Goal: Use online tool/utility: Use online tool/utility

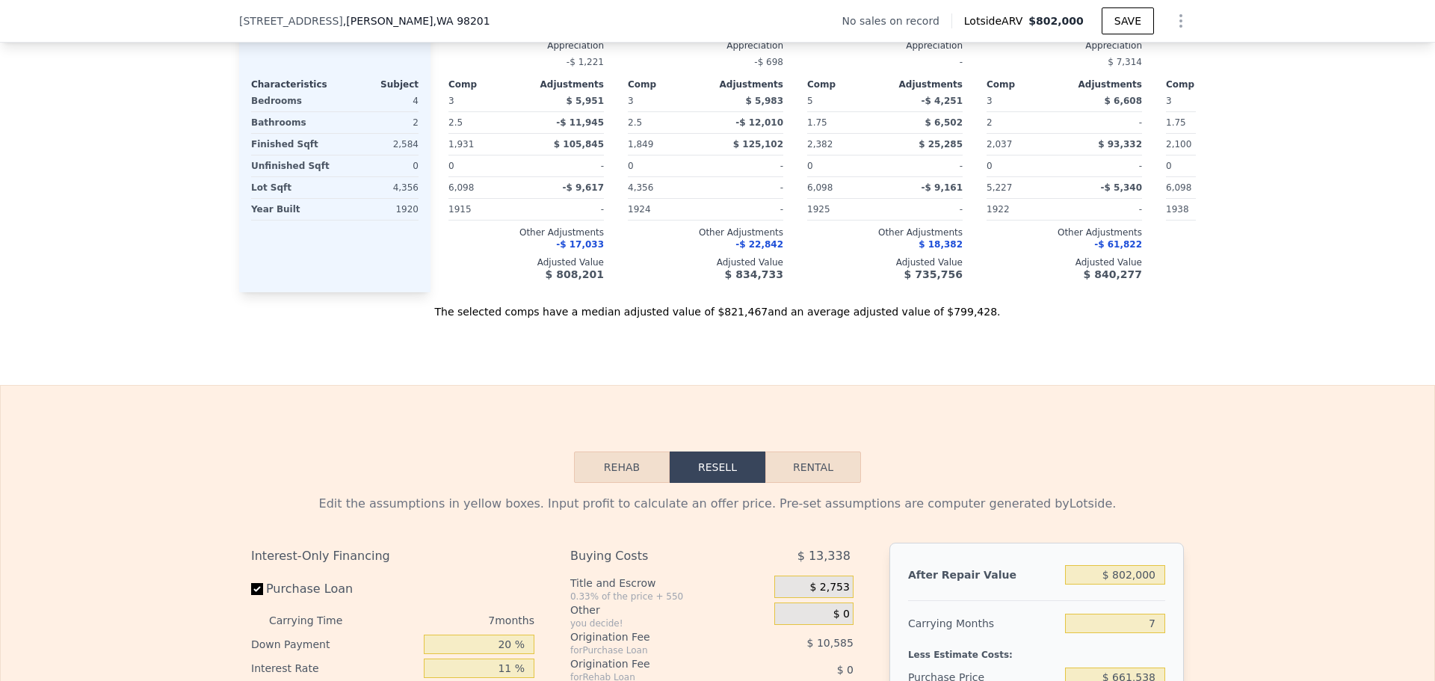
scroll to position [1943, 0]
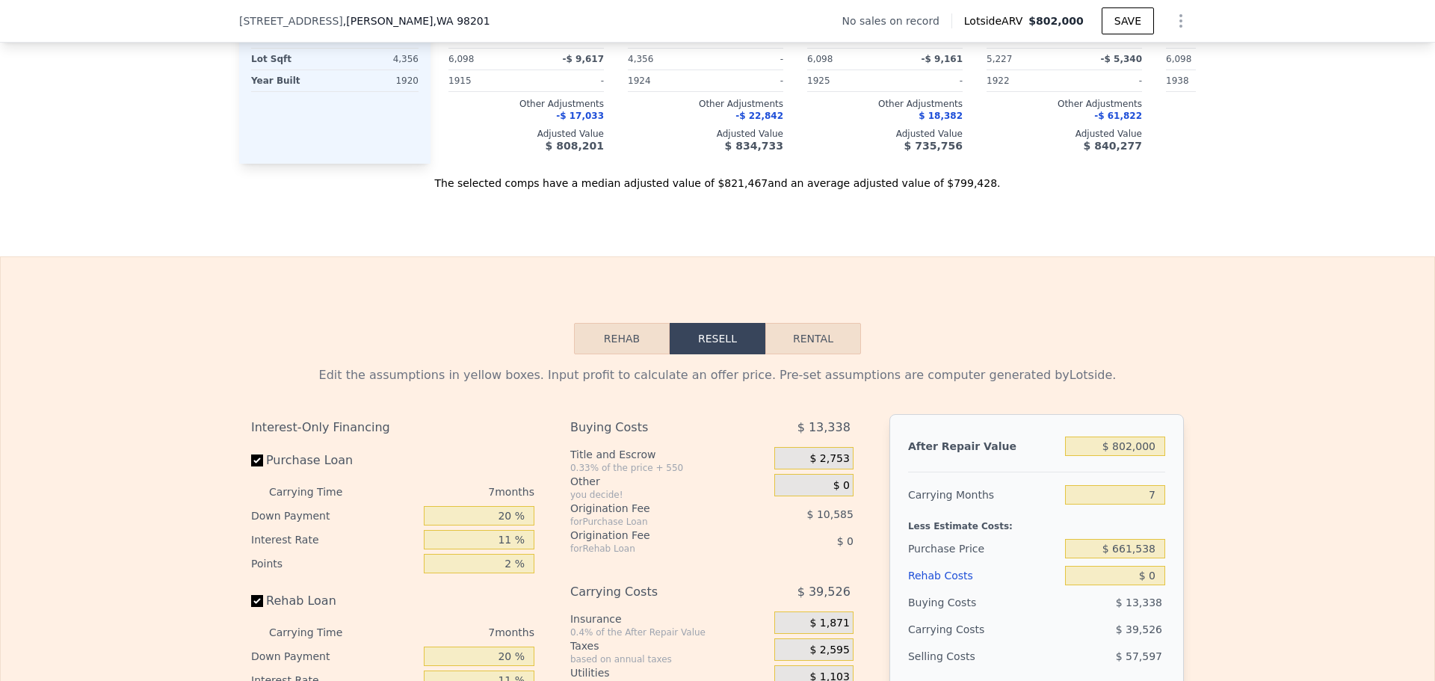
drag, startPoint x: 1161, startPoint y: 453, endPoint x: 1070, endPoint y: 434, distance: 92.5
click at [1070, 434] on div "After Repair Value $ 802,000 Carrying Months 7 Less Estimate Costs: Purchase Pr…" at bounding box center [1037, 622] width 295 height 416
click at [1151, 404] on div "Edit the assumptions in yellow boxes. Input profit to calculate an offer price.…" at bounding box center [717, 638] width 933 height 544
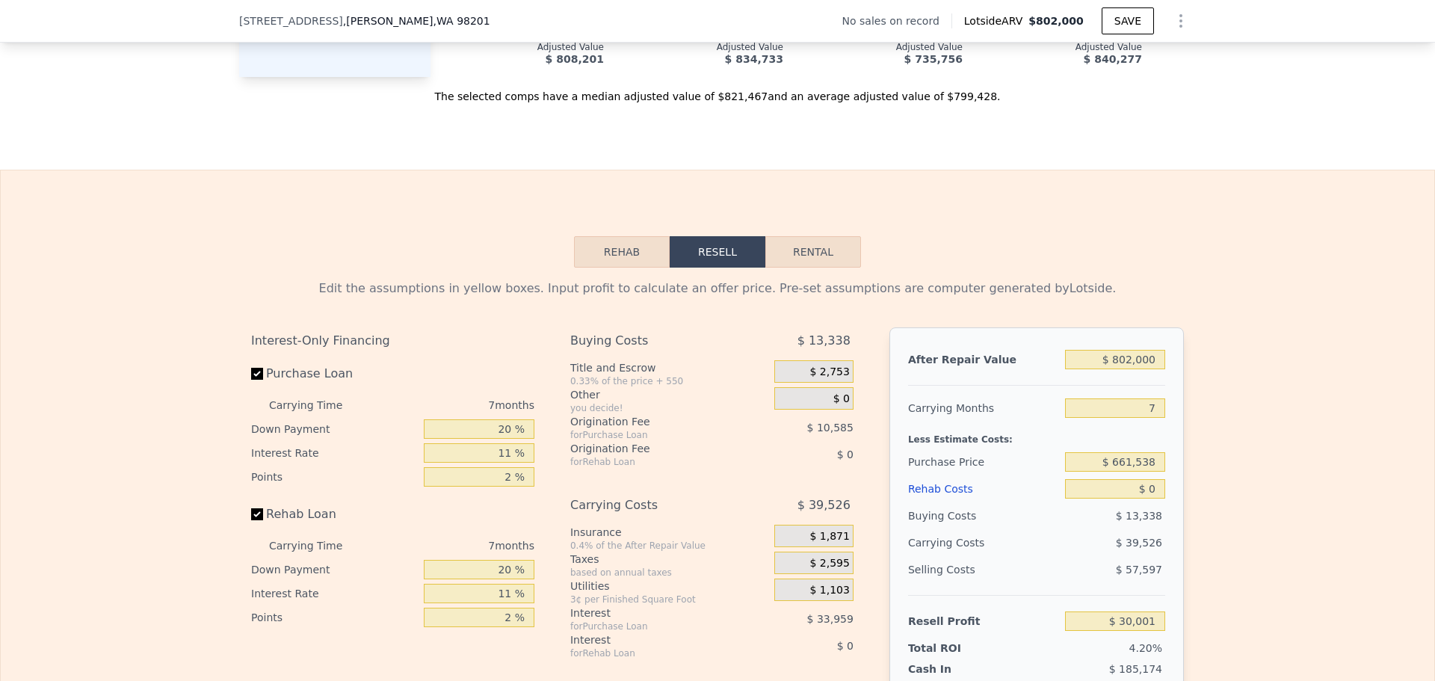
scroll to position [2093, 0]
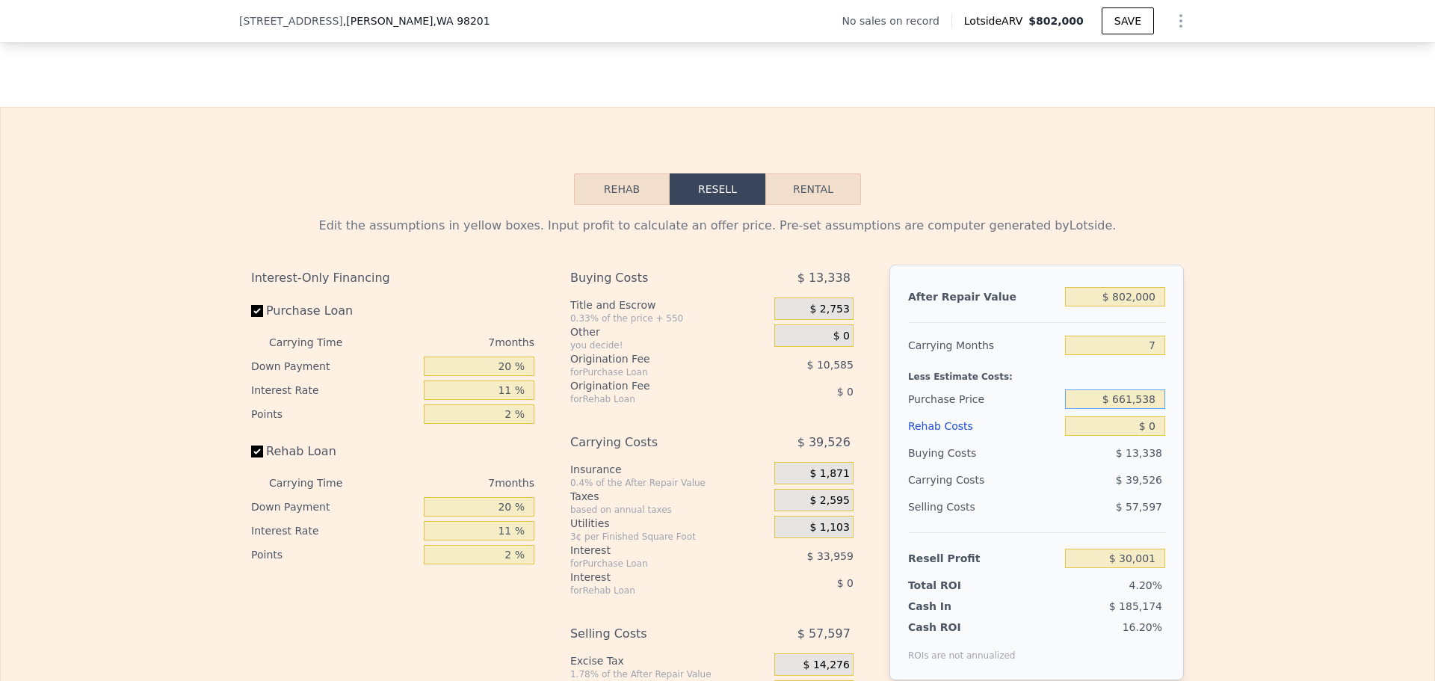
drag, startPoint x: 1144, startPoint y: 407, endPoint x: 1089, endPoint y: 402, distance: 55.5
click at [1093, 402] on input "$ 661,538" at bounding box center [1115, 398] width 100 height 19
type input "$ 650,000"
type input "$ 42,350"
click at [1126, 379] on div "Less Estimate Costs:" at bounding box center [1036, 372] width 257 height 27
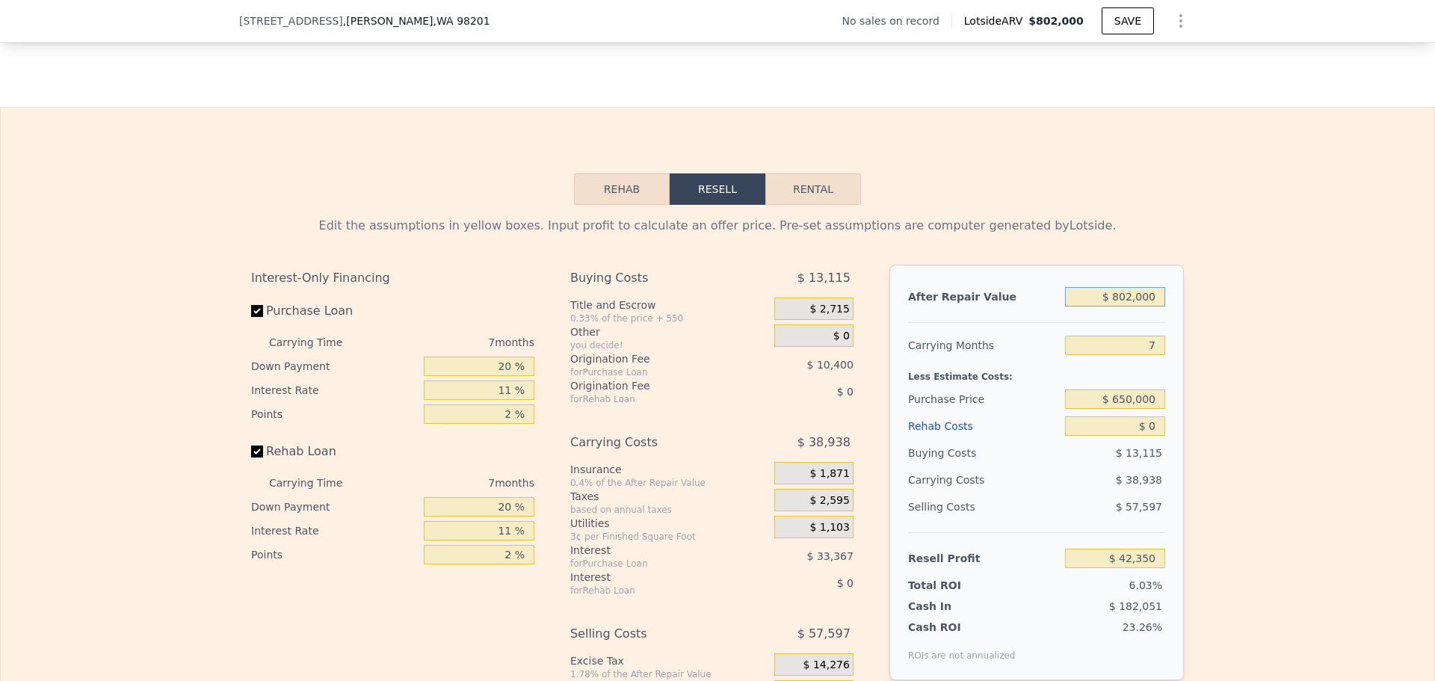
drag, startPoint x: 1151, startPoint y: 303, endPoint x: 995, endPoint y: 260, distance: 161.9
click at [994, 260] on div "Edit the assumptions in yellow boxes. Input profit to calculate an offer price.…" at bounding box center [717, 489] width 933 height 544
type input "$ 8"
type input "-$ 700,724"
type input "$ 87"
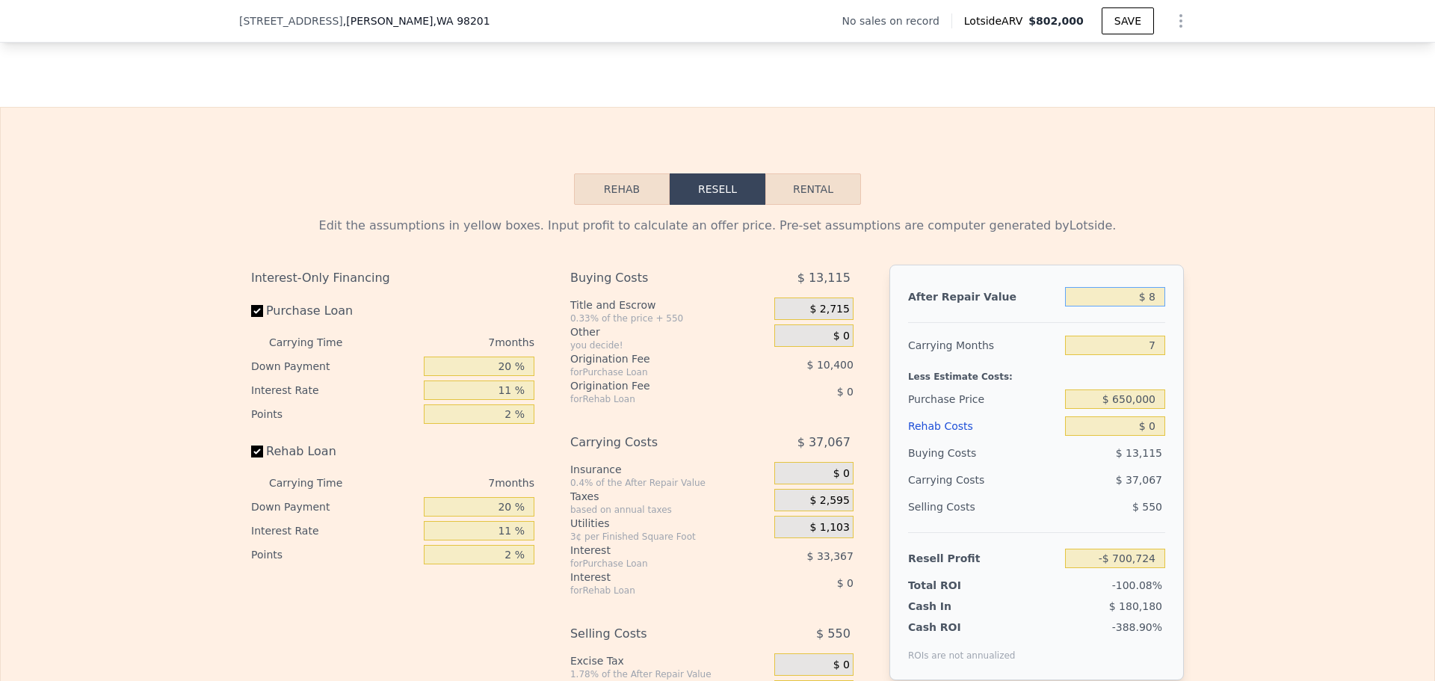
type input "-$ 700,651"
type input "$ 875"
type input "-$ 699,922"
type input "$ 8,750"
type input "-$ 692,625"
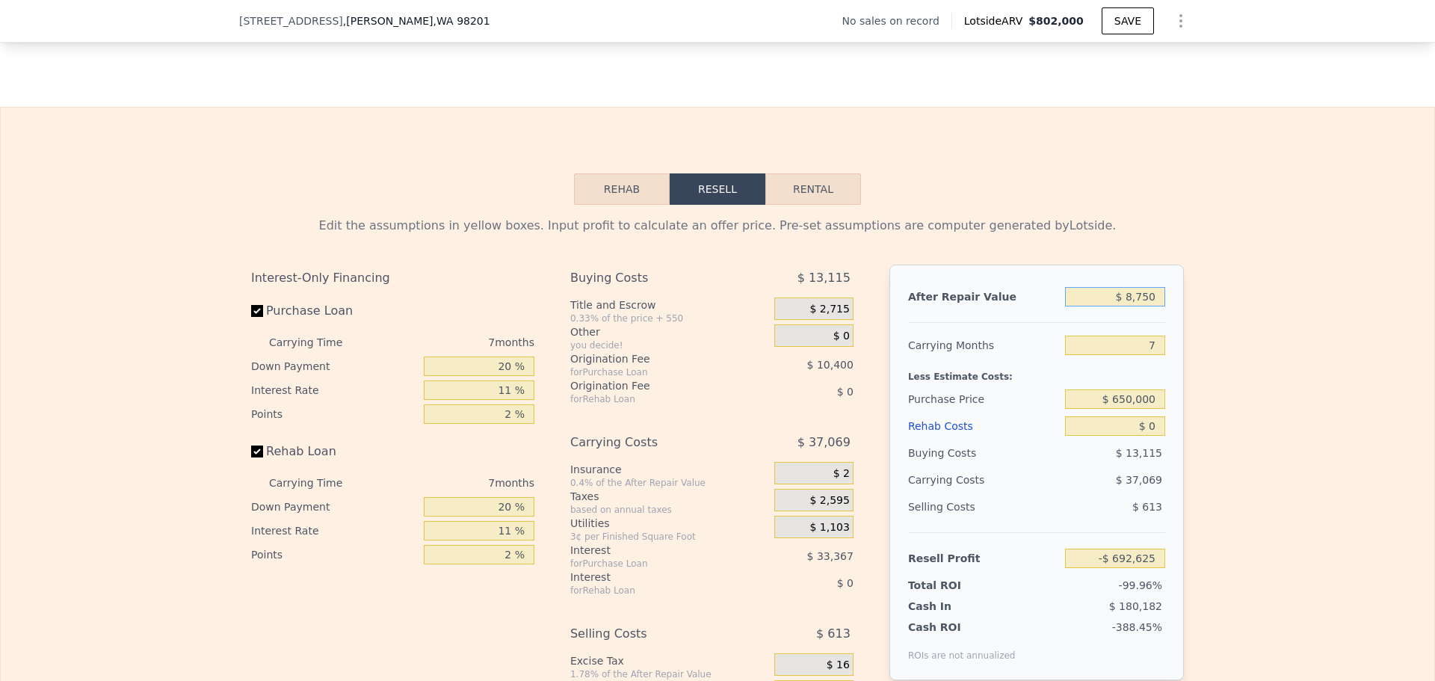
type input "$ 87,500"
type input "-$ 619,661"
type input "$ 875,000"
type input "$ 109,987"
type input "$ 875,000"
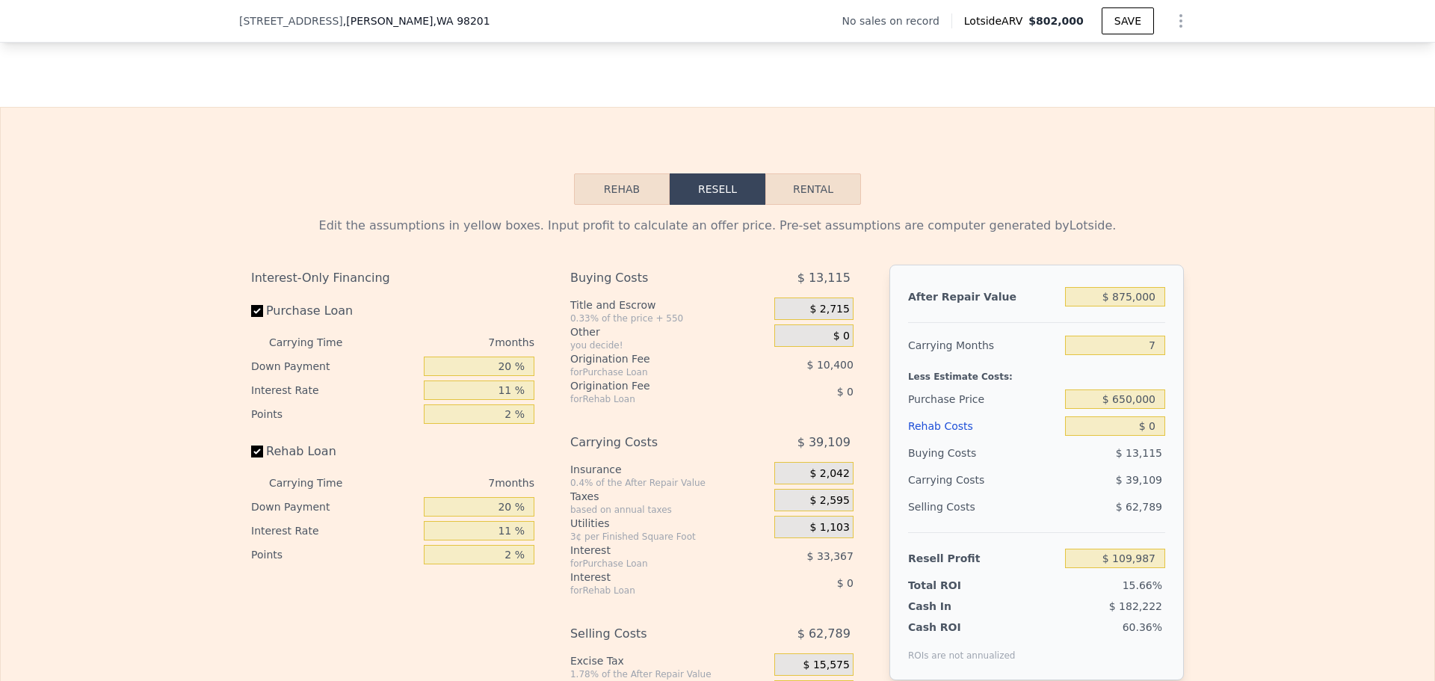
drag, startPoint x: 990, startPoint y: 379, endPoint x: 985, endPoint y: 369, distance: 10.7
click at [985, 369] on div "Less Estimate Costs:" at bounding box center [1036, 372] width 257 height 27
drag, startPoint x: 1152, startPoint y: 434, endPoint x: 1124, endPoint y: 429, distance: 28.1
click at [1124, 429] on input "$ 0" at bounding box center [1115, 425] width 100 height 19
type input "$ 5"
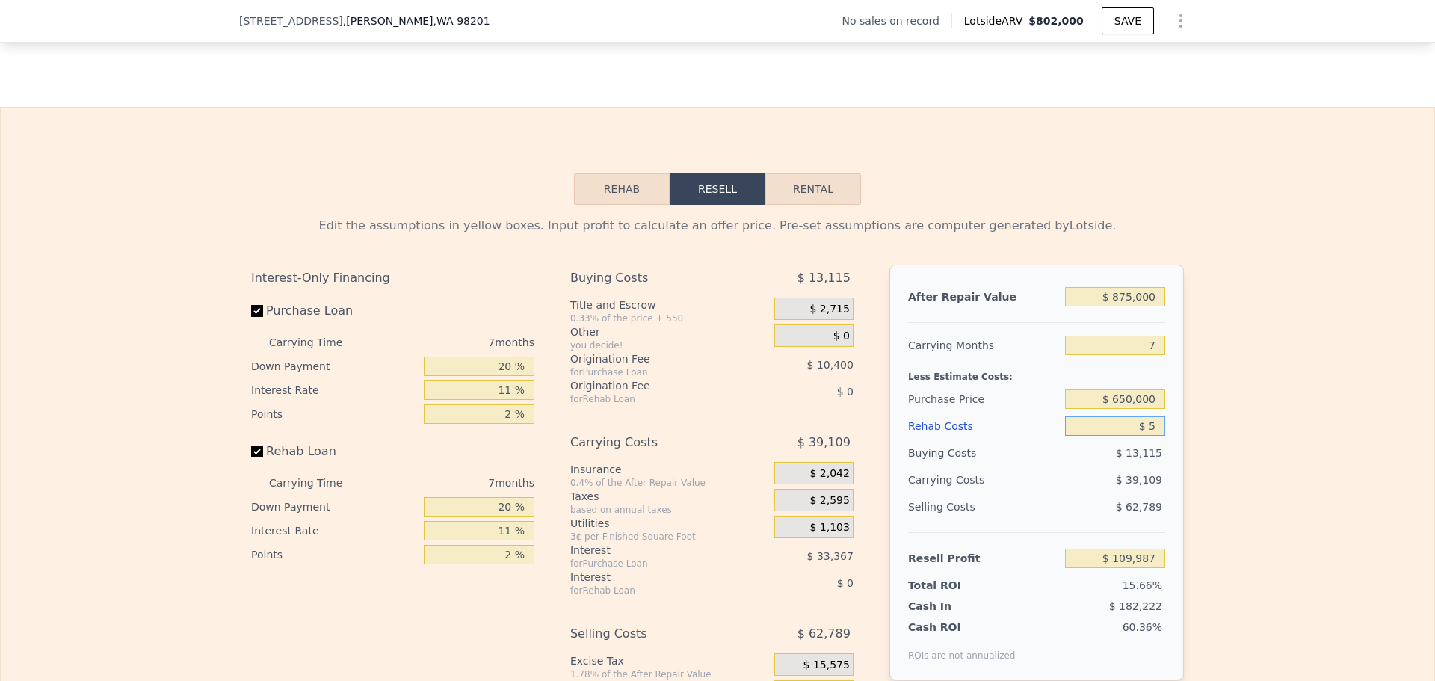
type input "$ 109,982"
type input "$ 50"
type input "$ 109,936"
type input "$ 500"
type input "$ 109,451"
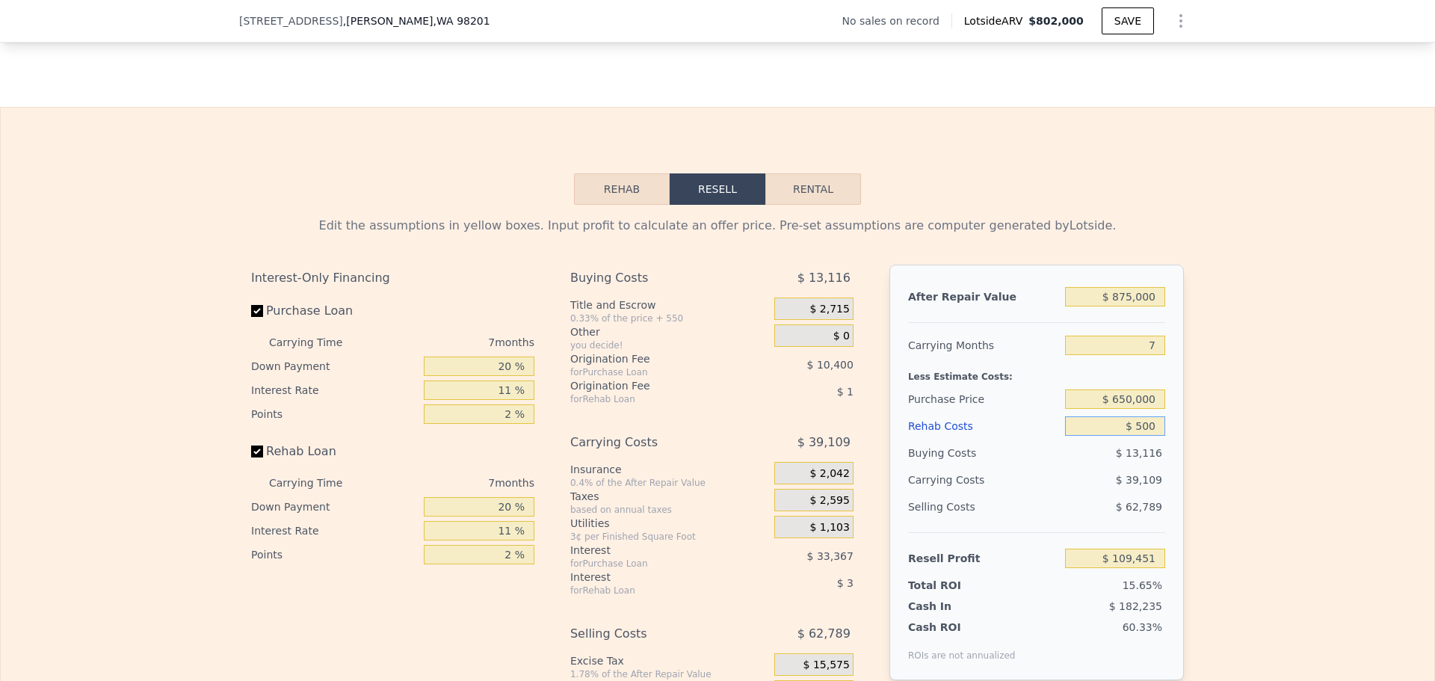
type input "$ 5,000"
type input "$ 104,648"
type input "$ 50,000"
type input "$ 56,618"
type input "$ 50,000"
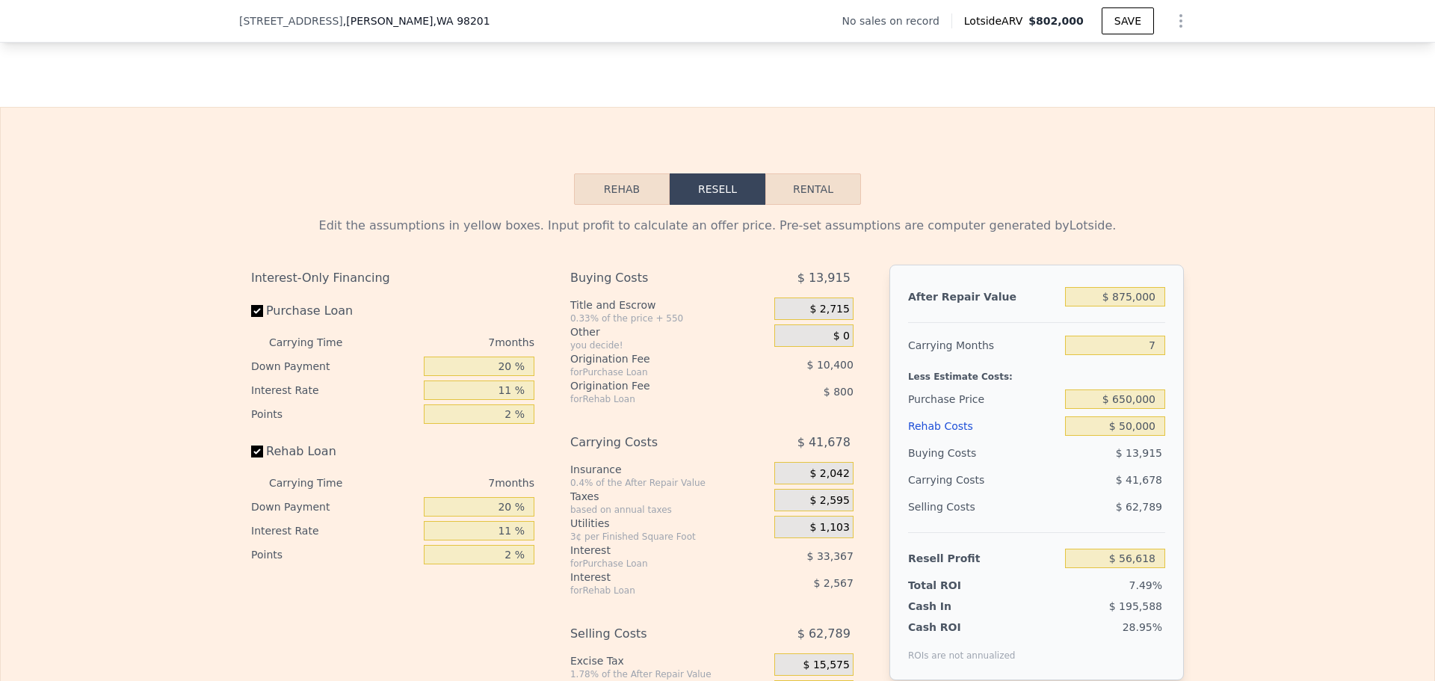
click at [1045, 514] on div "Selling Costs" at bounding box center [983, 506] width 151 height 27
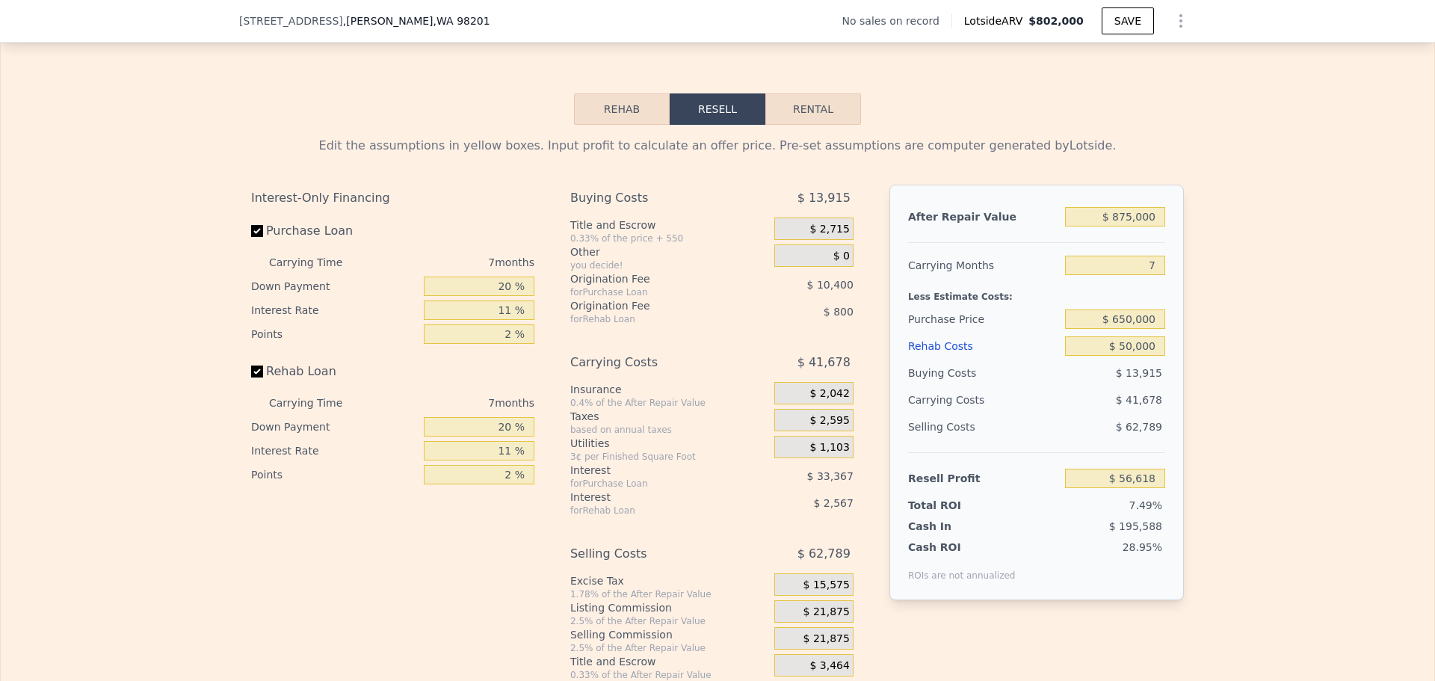
scroll to position [2242, 0]
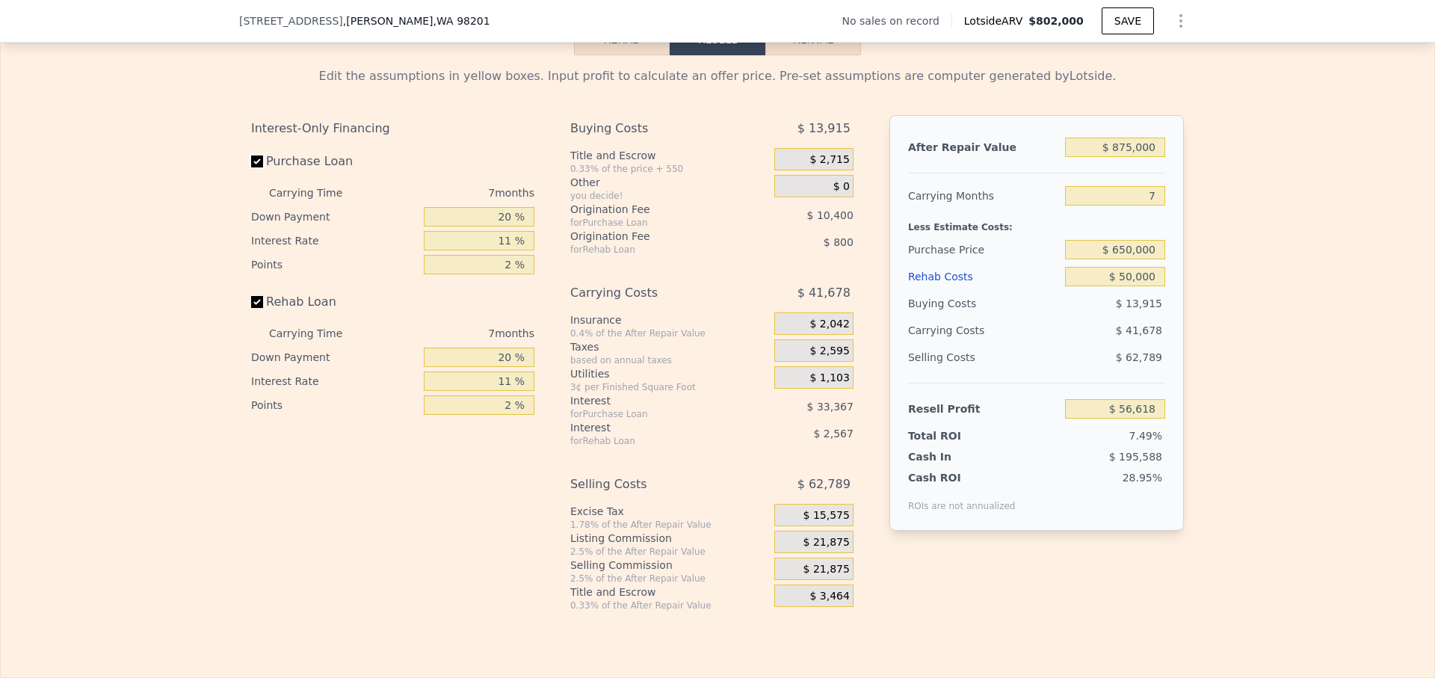
click at [253, 167] on input "Purchase Loan" at bounding box center [257, 161] width 12 height 12
checkbox input "false"
type input "$ 100,387"
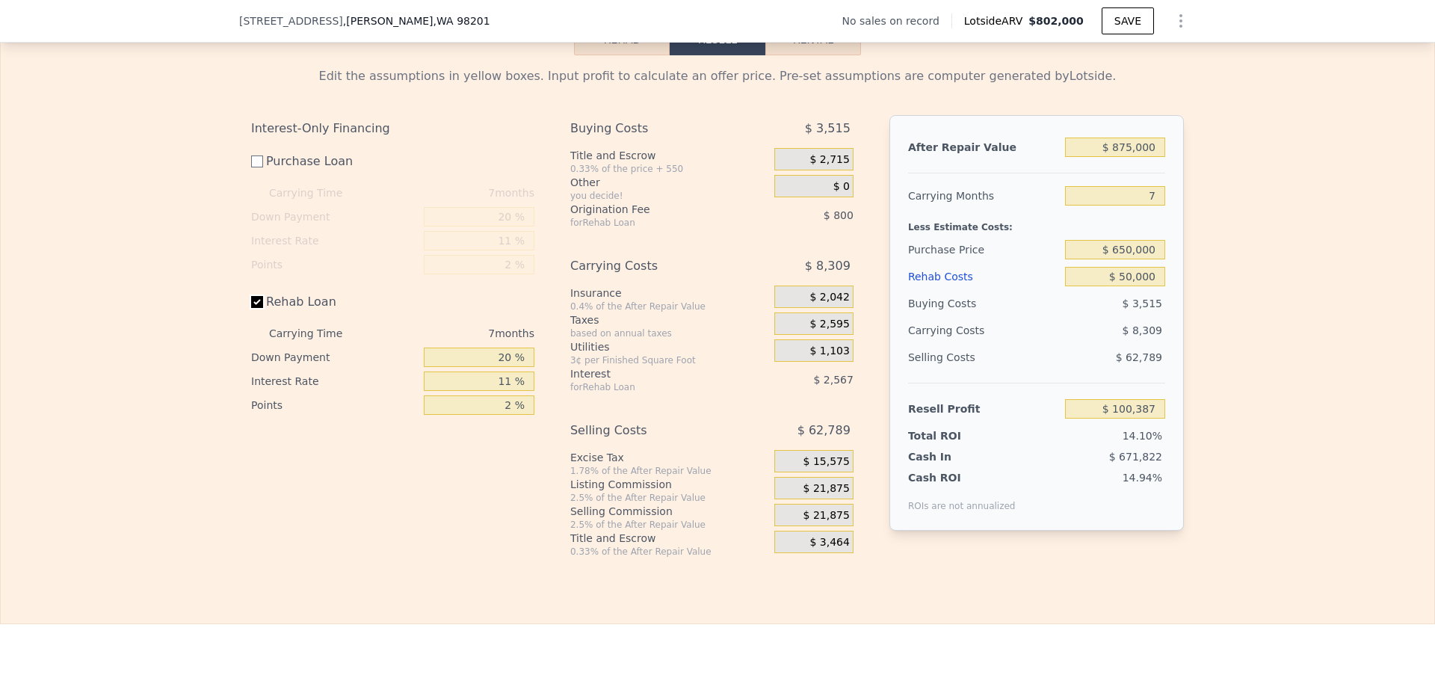
click at [253, 305] on input "Rehab Loan" at bounding box center [257, 302] width 12 height 12
checkbox input "false"
type input "$ 103,756"
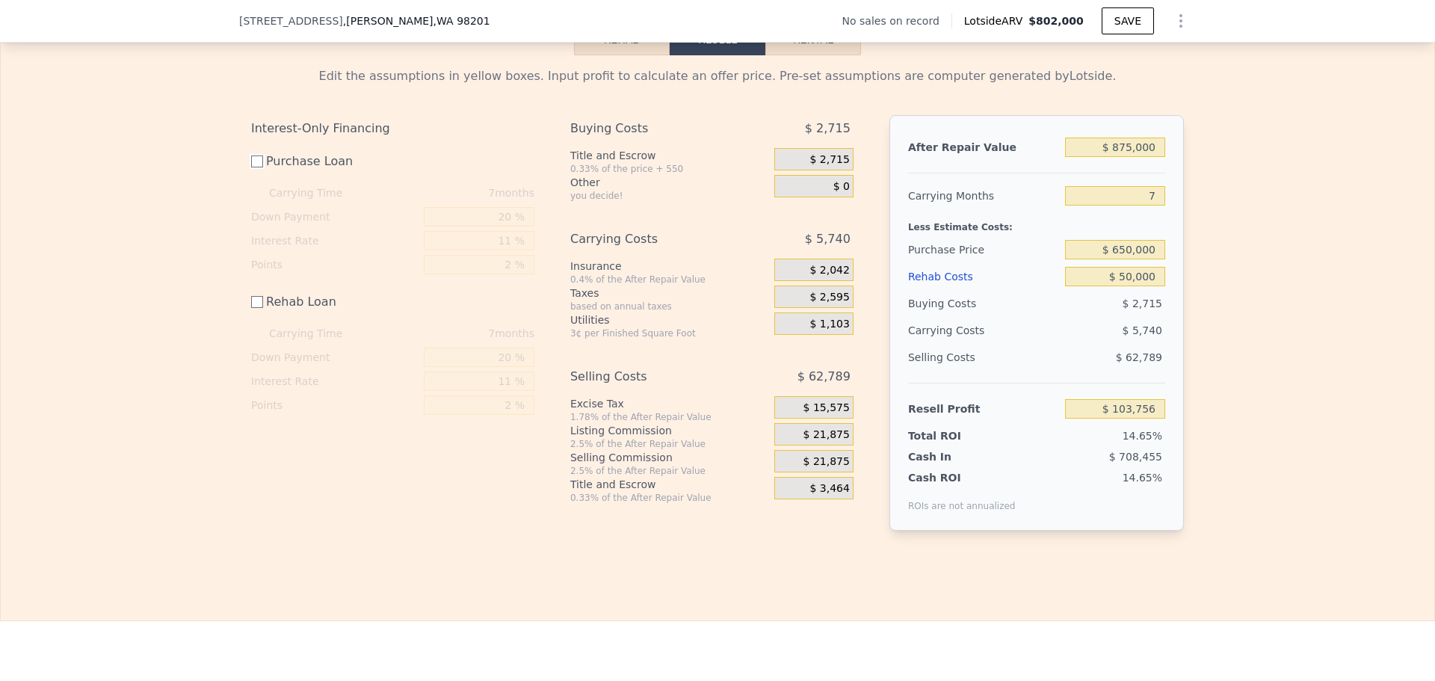
click at [251, 165] on input "Purchase Loan" at bounding box center [257, 161] width 12 height 12
checkbox input "true"
type input "$ 59,987"
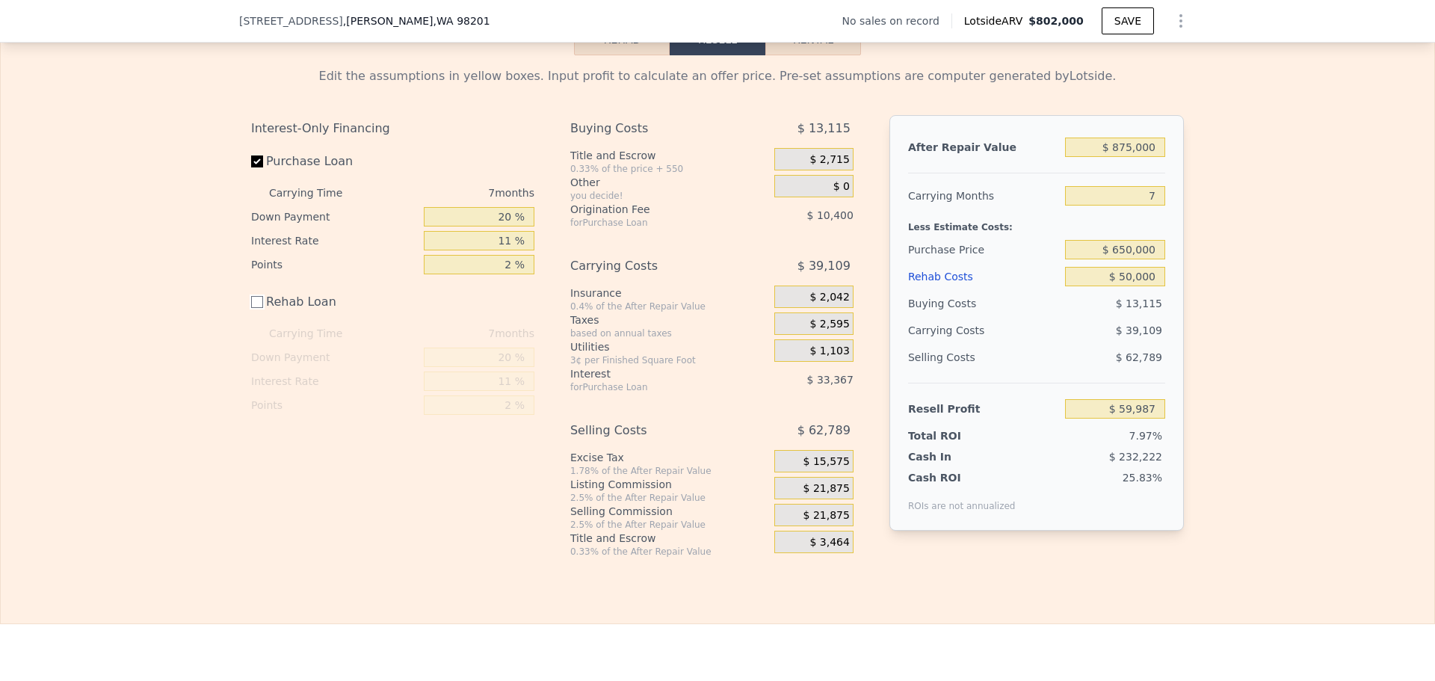
click at [251, 306] on input "Rehab Loan" at bounding box center [257, 302] width 12 height 12
checkbox input "true"
type input "$ 56,618"
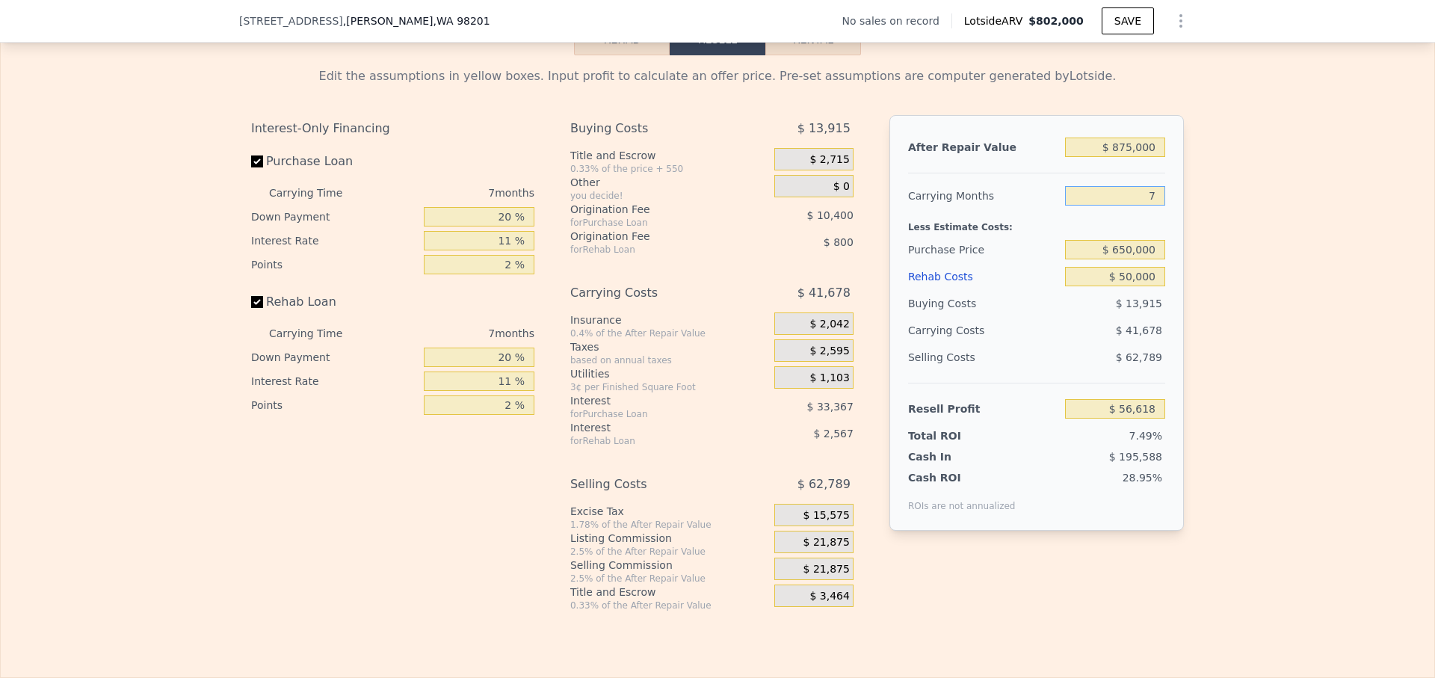
click at [1157, 198] on input "7" at bounding box center [1115, 195] width 100 height 19
type input "89"
type input "-$ 431,596"
type input "8"
type input "$ 50,666"
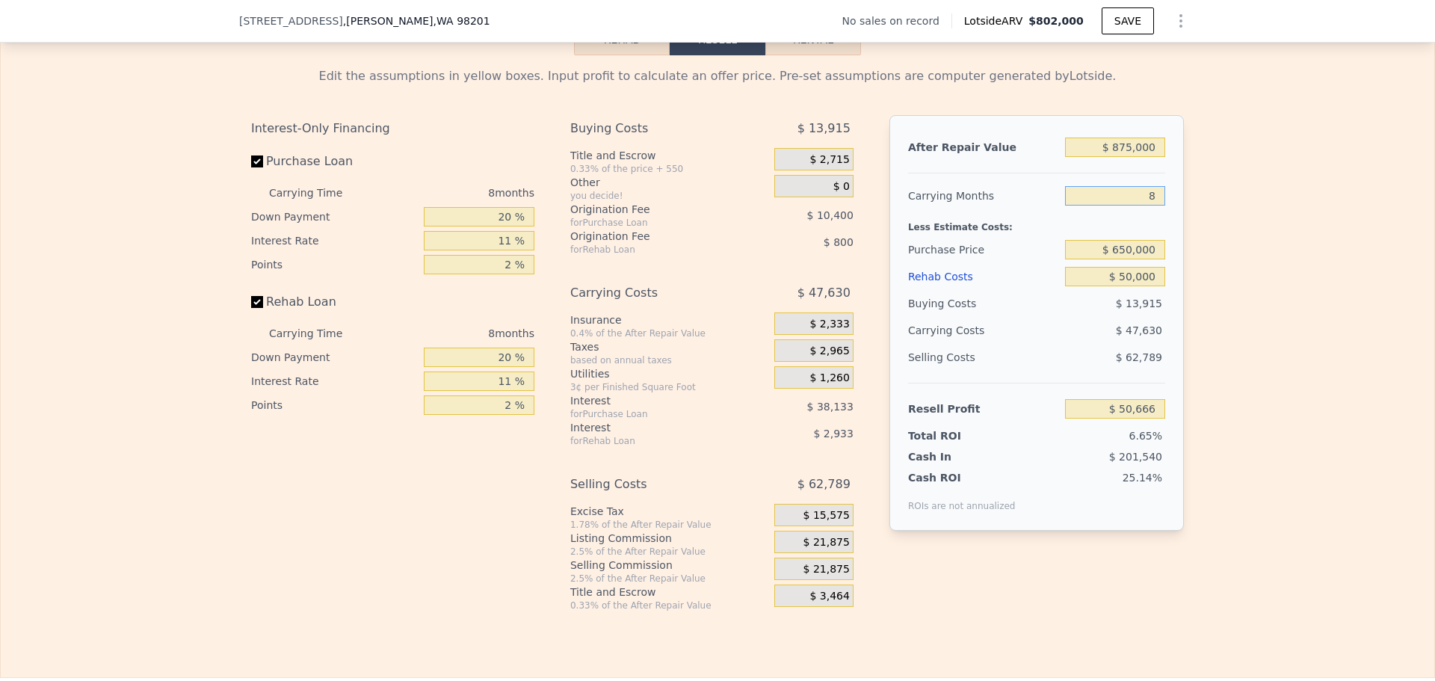
type input "8"
click at [1119, 234] on div "Less Estimate Costs:" at bounding box center [1036, 222] width 257 height 27
drag, startPoint x: 1136, startPoint y: 256, endPoint x: 1039, endPoint y: 236, distance: 99.1
click at [1039, 236] on div "After Repair Value $ 875,000 Carrying Months 8 Less Estimate Costs: Purchase Pr…" at bounding box center [1037, 323] width 295 height 416
drag, startPoint x: 1129, startPoint y: 279, endPoint x: 1056, endPoint y: 253, distance: 77.5
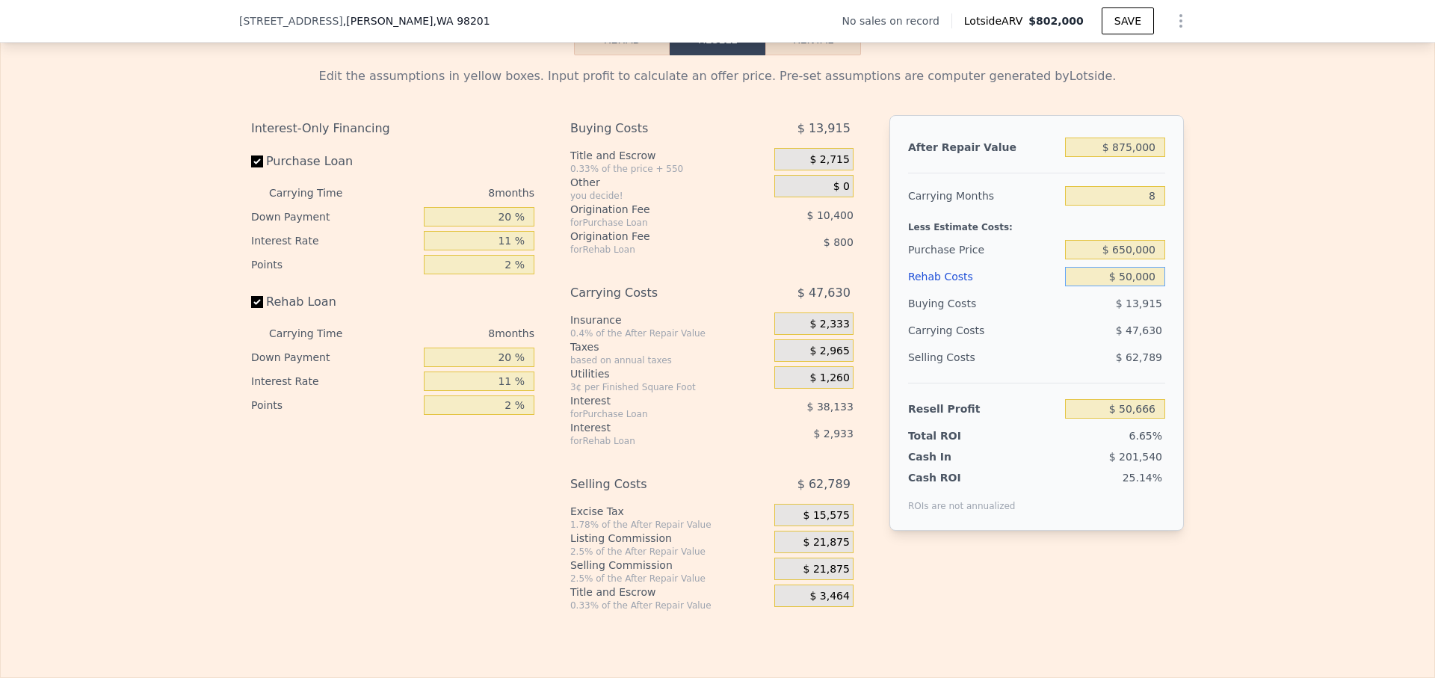
click at [1056, 253] on div "After Repair Value $ 875,000 Carrying Months 8 Less Estimate Costs: Purchase Pr…" at bounding box center [1037, 323] width 295 height 416
type input "$ 8"
type input "$ 104,394"
type input "$ 7"
type input "$ 104,395"
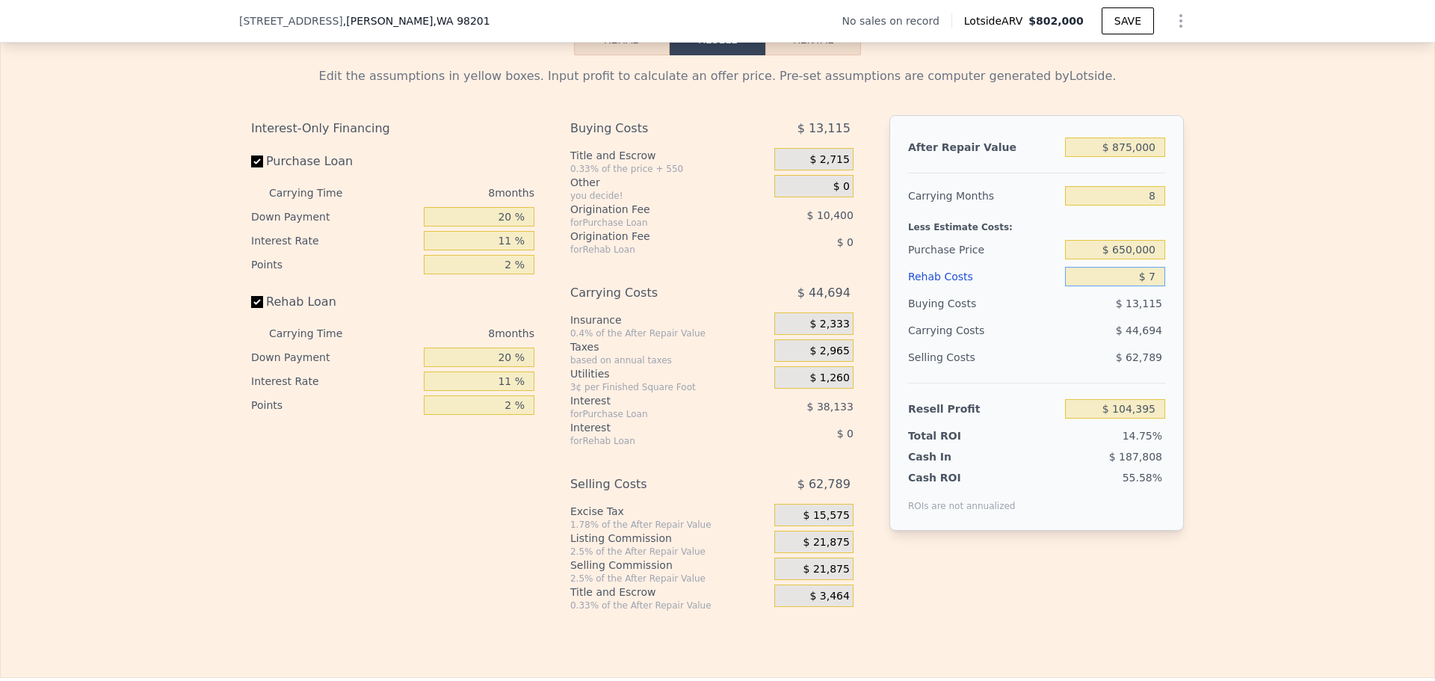
type input "$ 70"
type input "$ 104,323"
type input "$ 700"
type input "$ 103,651"
type input "$ 7,000"
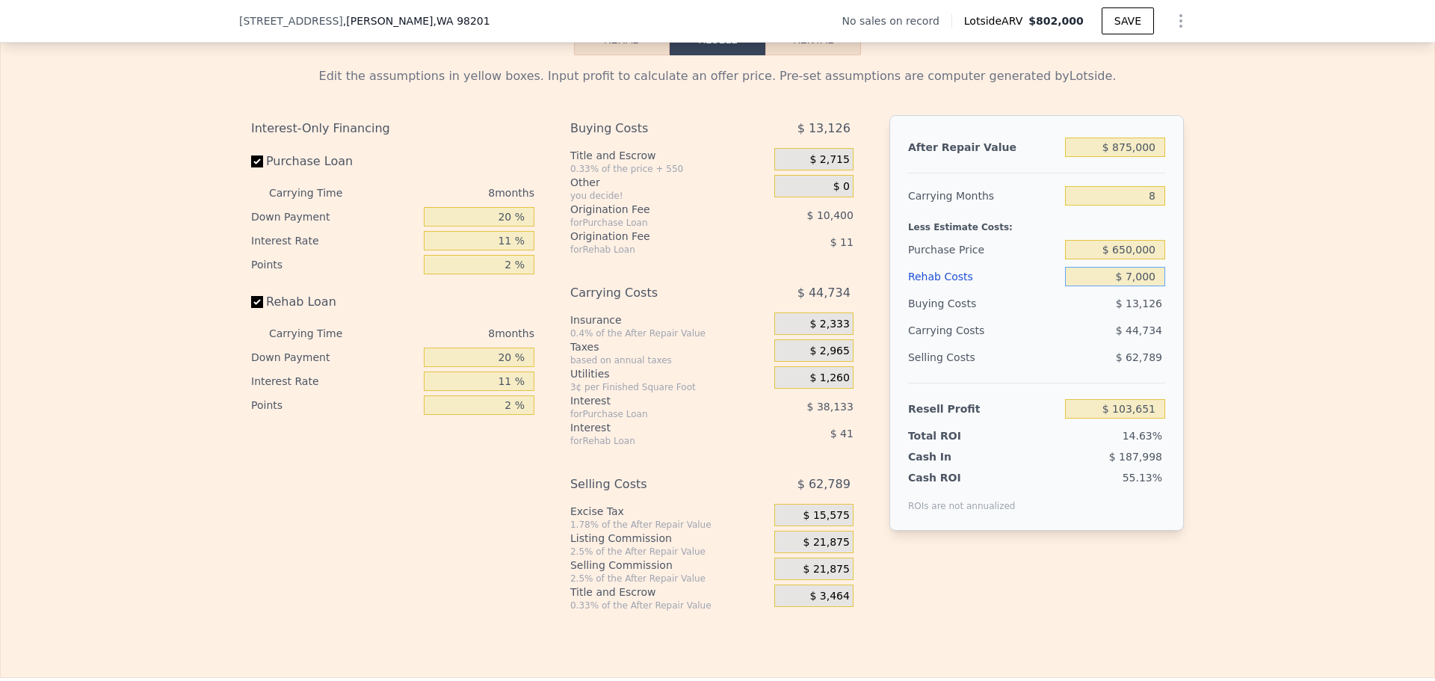
type input "$ 96,882"
type input "$ 70,000"
type input "$ 29,178"
type input "$ 70,000"
click at [1042, 317] on div "Buying Costs" at bounding box center [983, 303] width 151 height 27
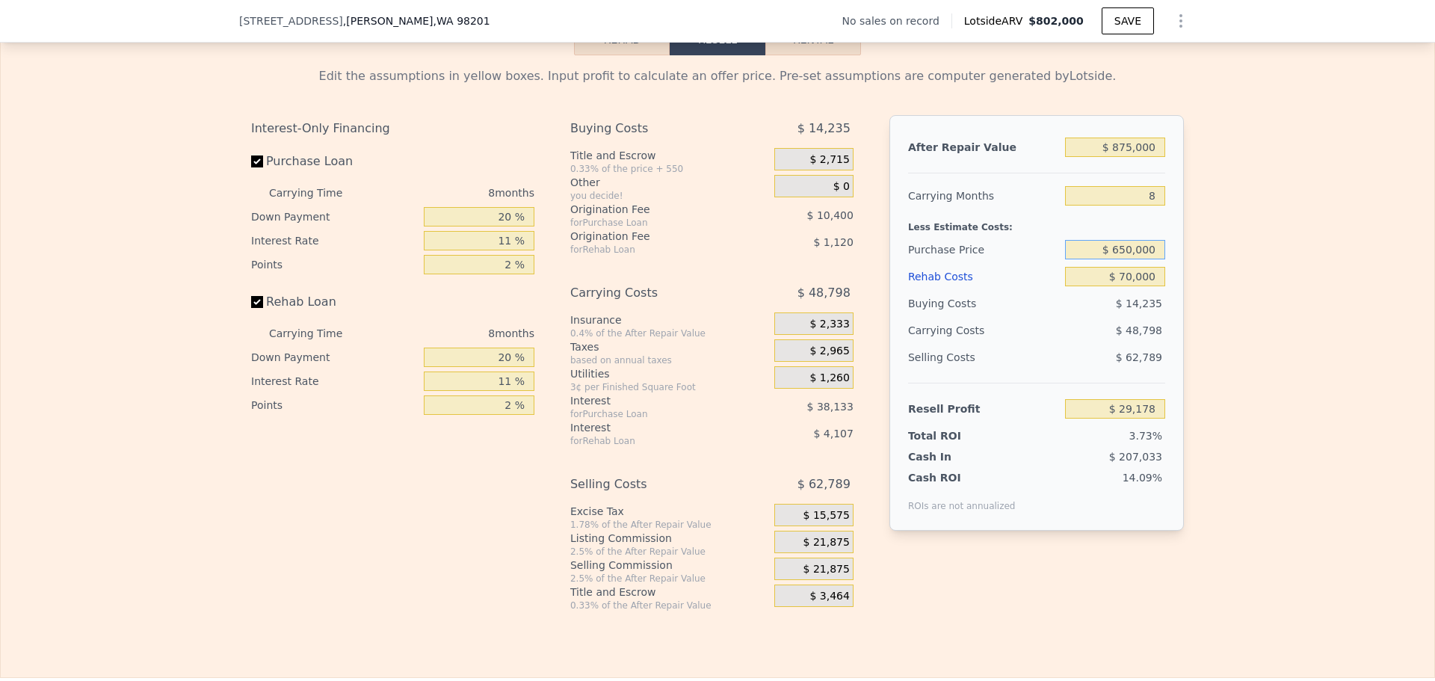
drag, startPoint x: 1149, startPoint y: 259, endPoint x: 1038, endPoint y: 224, distance: 116.1
click at [1038, 224] on div "After Repair Value $ 875,000 Carrying Months 8 Less Estimate Costs: Purchase Pr…" at bounding box center [1037, 323] width 295 height 416
type input "$ 600,000"
click at [1042, 310] on div "Buying Costs" at bounding box center [983, 303] width 151 height 27
type input "$ 83,081"
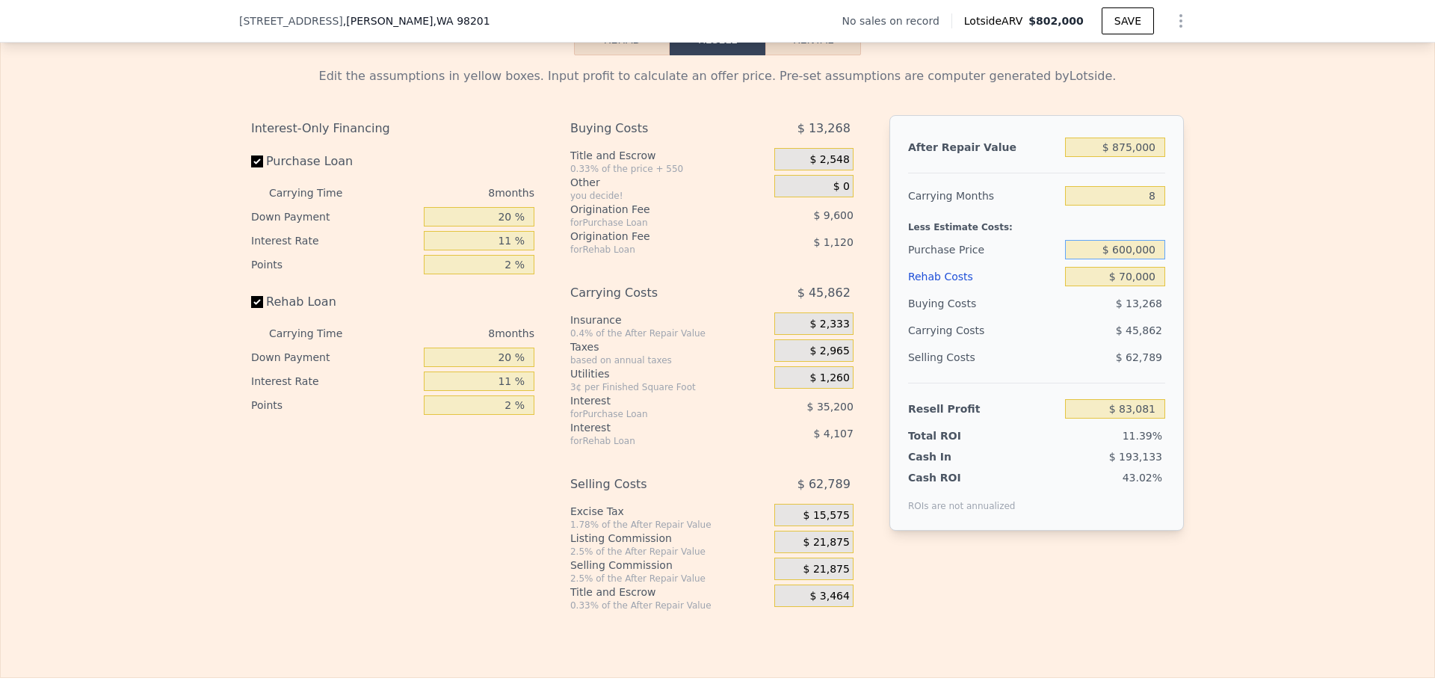
drag, startPoint x: 1159, startPoint y: 258, endPoint x: 1021, endPoint y: 217, distance: 144.3
click at [1021, 217] on div "After Repair Value $ 875,000 Carrying Months 8 Less Estimate Costs: Purchase Pr…" at bounding box center [1037, 323] width 295 height 416
